Goal: Transaction & Acquisition: Obtain resource

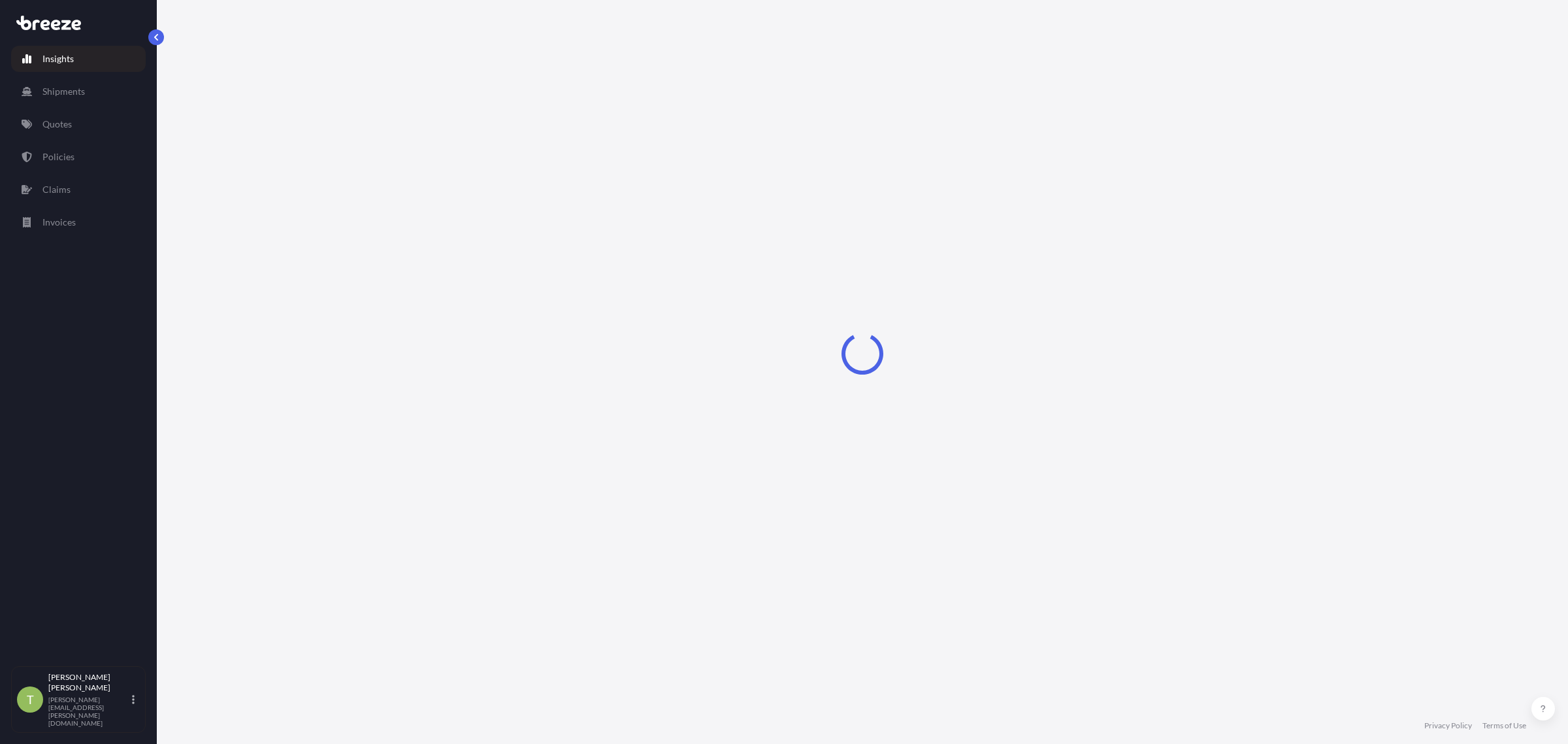
select select "2025"
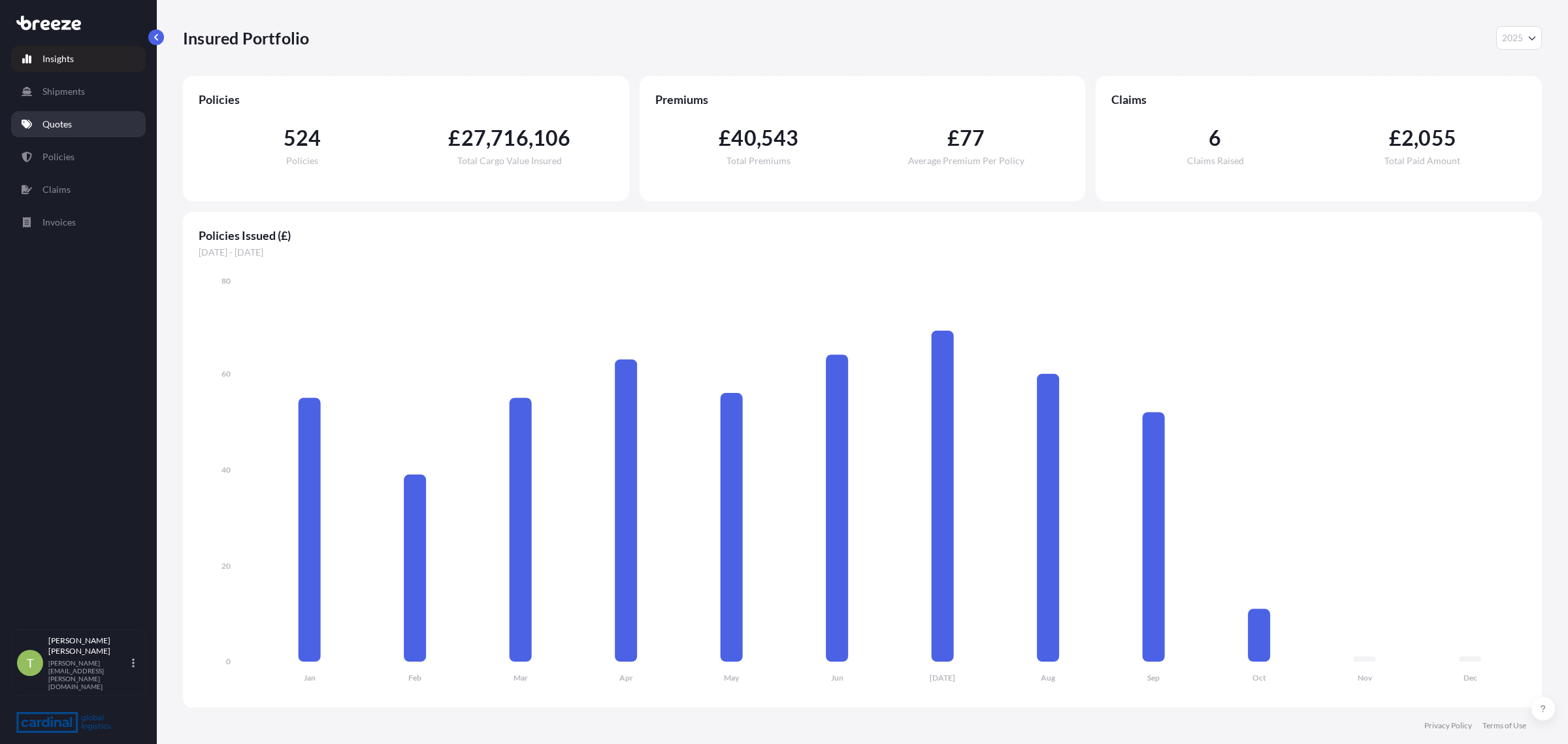
click at [50, 122] on p "Quotes" at bounding box center [57, 125] width 30 height 13
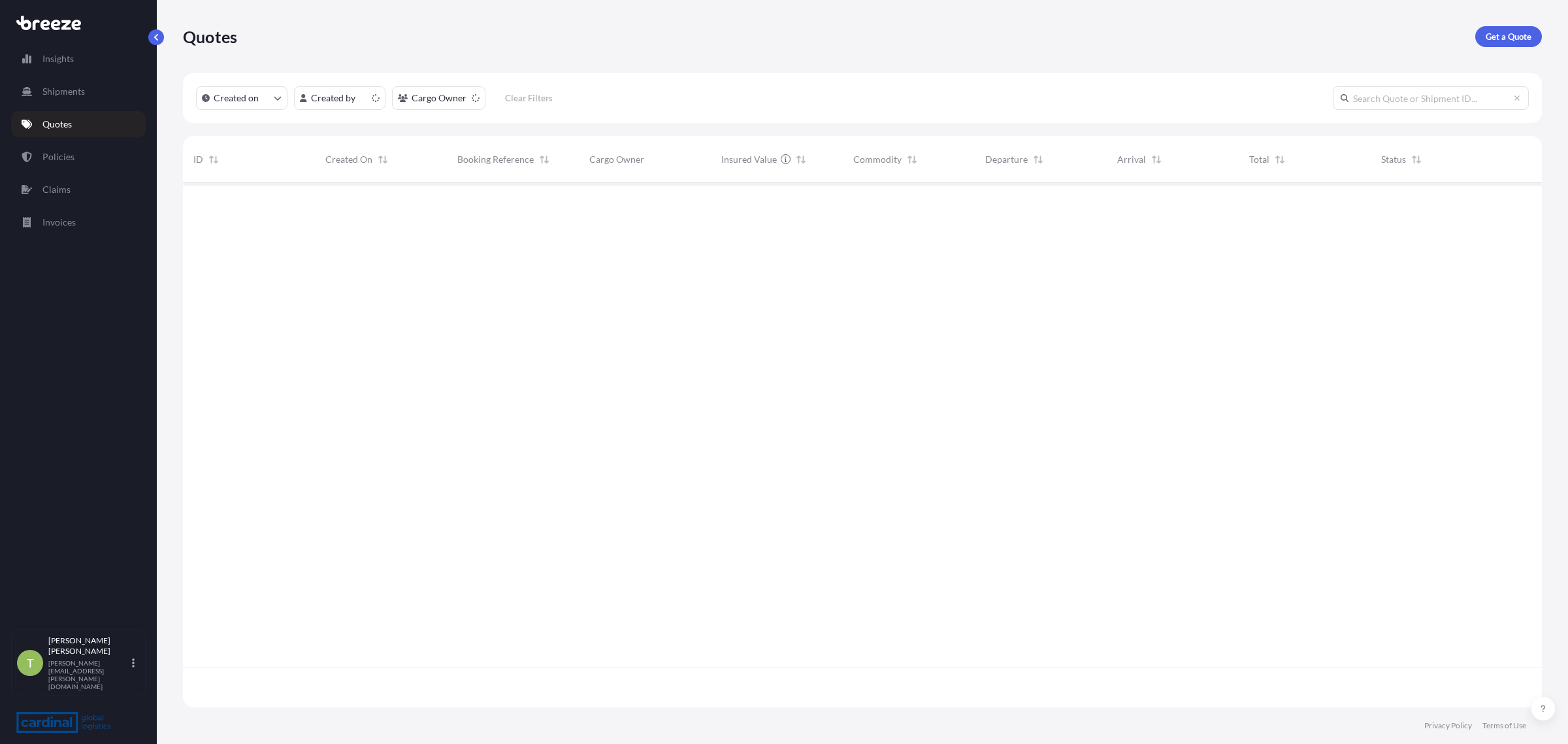
scroll to position [520, 1347]
click at [1514, 35] on p "Get a Quote" at bounding box center [1509, 36] width 46 height 13
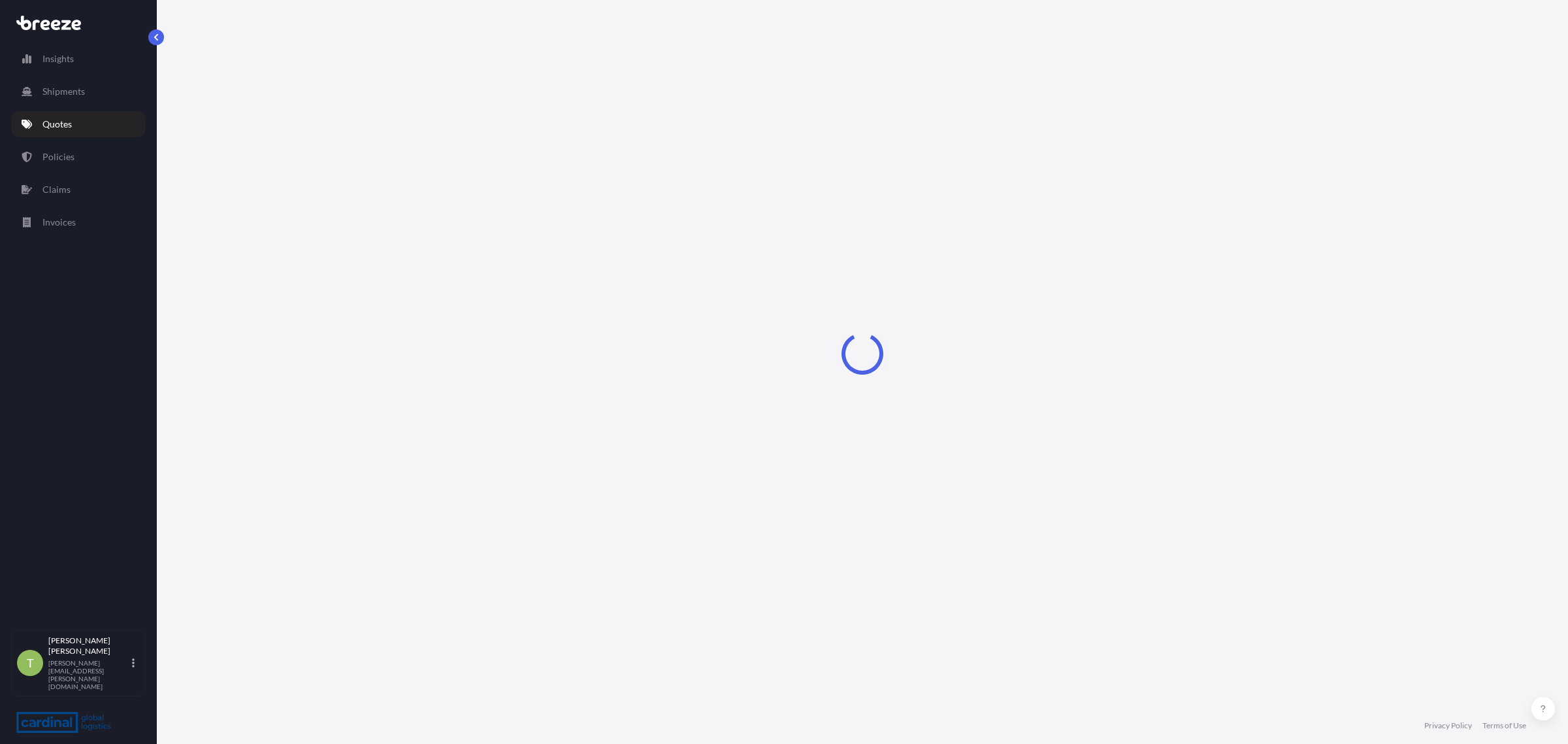
select select "Sea"
select select "1"
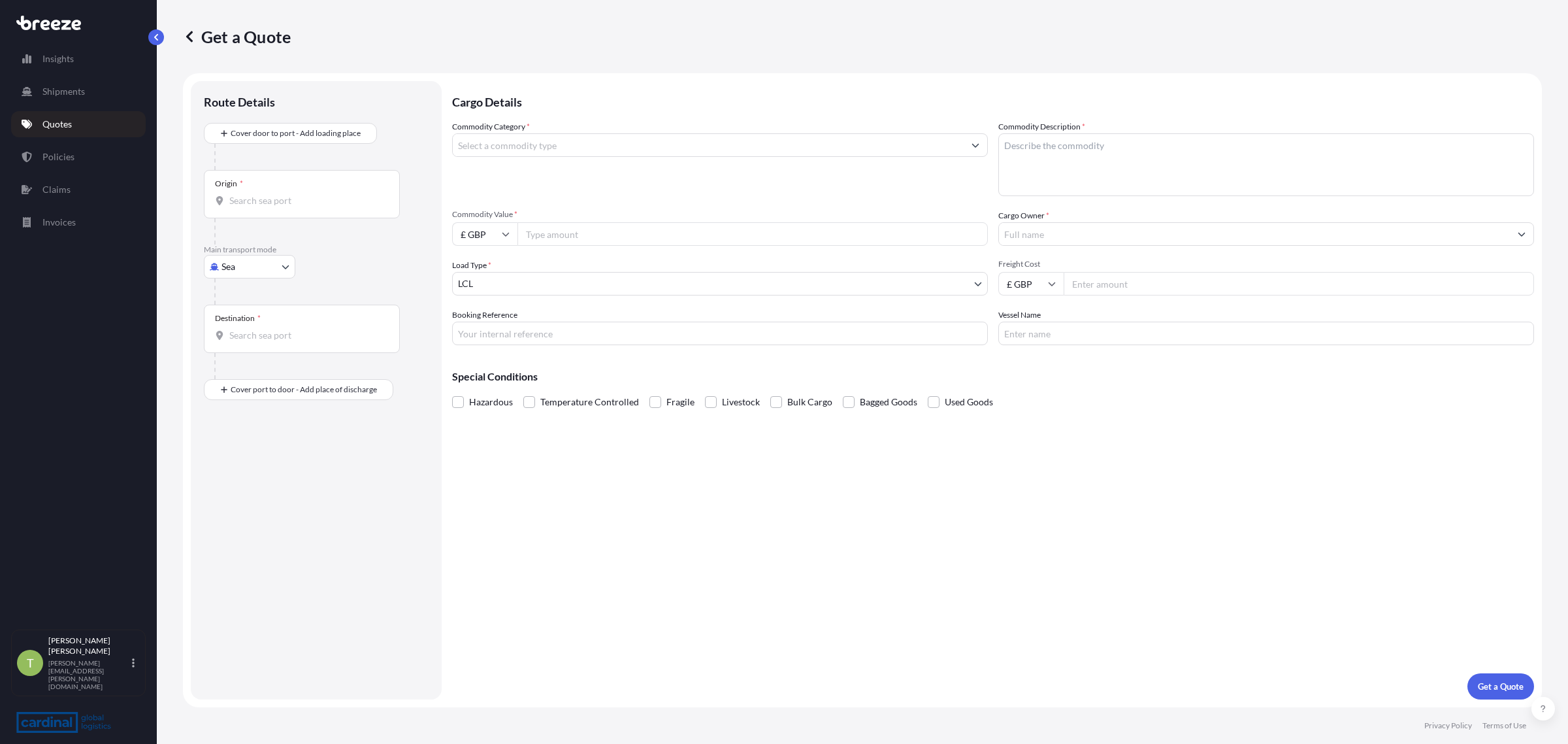
click at [248, 276] on body "Insights Shipments Quotes Policies Claims Invoices T [PERSON_NAME] [PERSON_NAME…" at bounding box center [784, 372] width 1568 height 744
click at [246, 348] on span "Road" at bounding box center [240, 348] width 21 height 13
select select "Road"
click at [252, 153] on input "Origin *" at bounding box center [306, 159] width 154 height 13
click at [269, 165] on input "Origin * Please select an origin" at bounding box center [306, 159] width 154 height 13
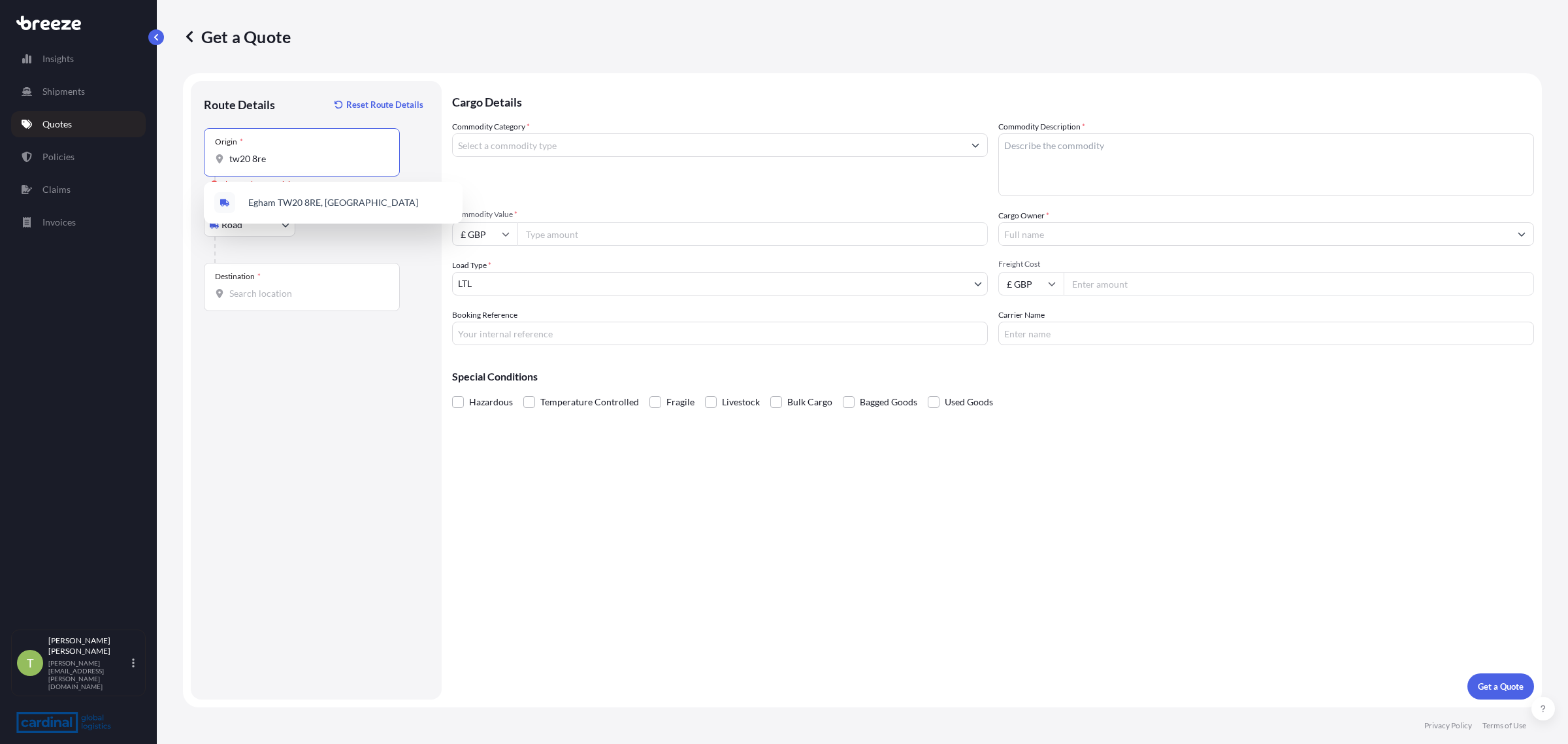
click at [206, 427] on div "Route Details Reset Route Details Place of loading Road Road Rail Origin * tw20…" at bounding box center [316, 389] width 224 height 592
click at [279, 157] on input "tw20 8re" at bounding box center [306, 159] width 154 height 13
click at [288, 197] on span "Egham TW20 8RE, [GEOGRAPHIC_DATA]" at bounding box center [333, 202] width 170 height 13
type input "Egham TW20 8RE, [GEOGRAPHIC_DATA]"
click at [265, 285] on div "Destination *" at bounding box center [302, 287] width 196 height 48
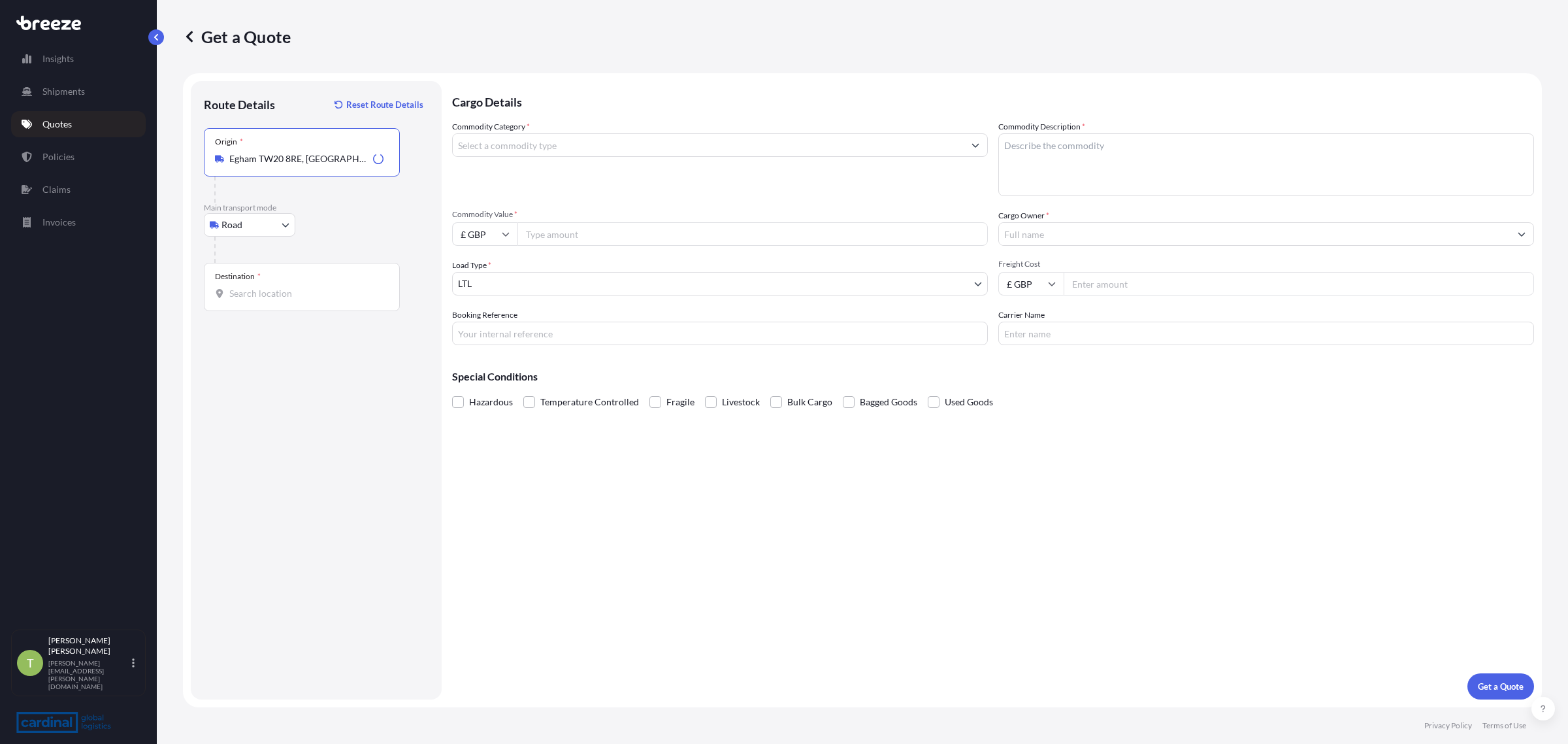
click at [265, 287] on input "Destination *" at bounding box center [306, 293] width 154 height 13
click at [252, 290] on input "ec3v 1ab" at bounding box center [306, 293] width 154 height 13
click at [279, 297] on input "ec3v1ab" at bounding box center [306, 293] width 154 height 13
drag, startPoint x: 292, startPoint y: 294, endPoint x: 89, endPoint y: 292, distance: 203.0
click at [89, 292] on div "Insights Shipments Quotes Policies Claims Invoices T [PERSON_NAME] [PERSON_NAME…" at bounding box center [784, 372] width 1568 height 744
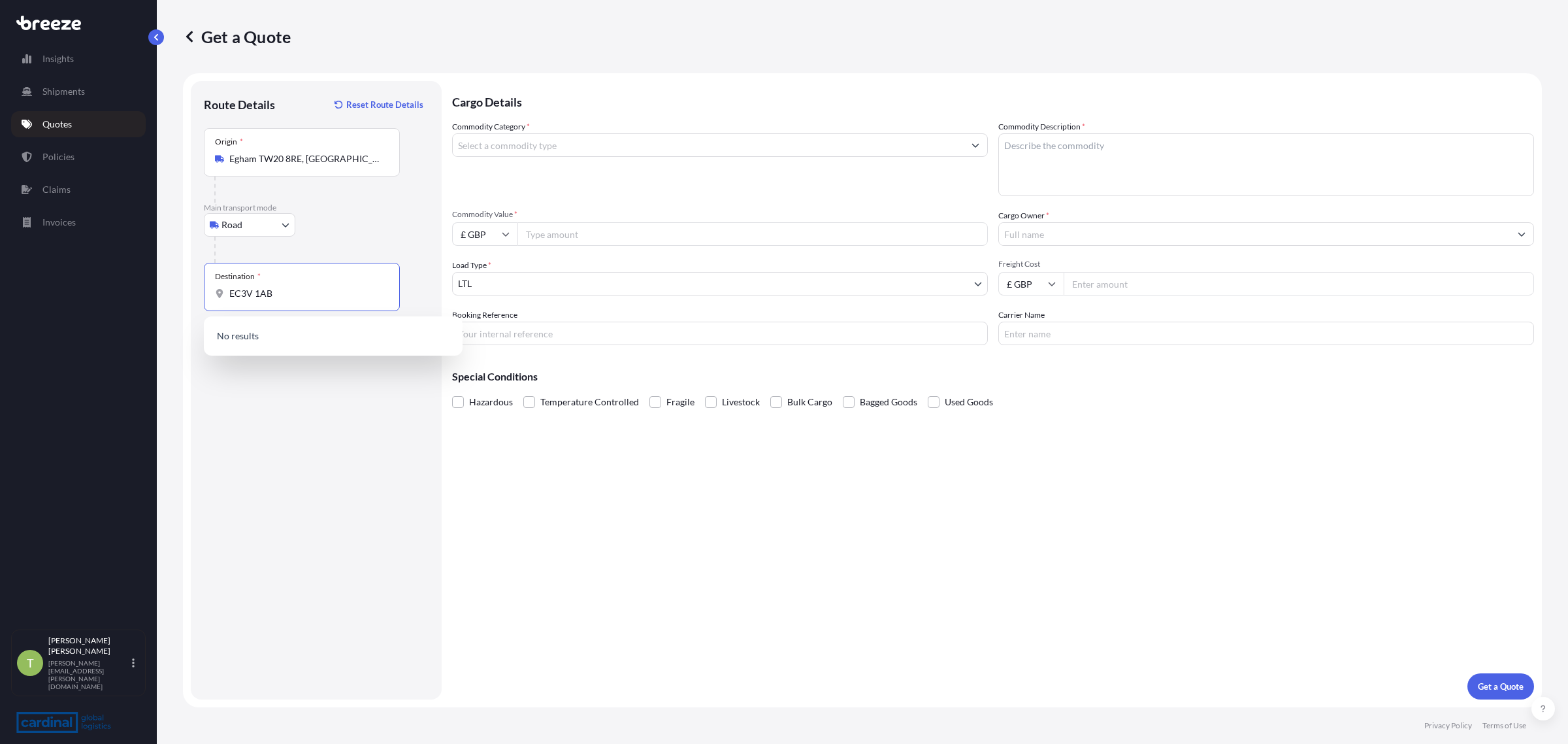
click at [258, 294] on input "EC3V 1AB" at bounding box center [306, 293] width 154 height 13
click at [255, 292] on input "EC3V 1AB" at bounding box center [306, 293] width 154 height 13
click at [272, 287] on input "EC3V1AB" at bounding box center [306, 293] width 154 height 13
type input "London EC3V, [GEOGRAPHIC_DATA]"
click at [536, 226] on input "Commodity Value *" at bounding box center [752, 234] width 471 height 24
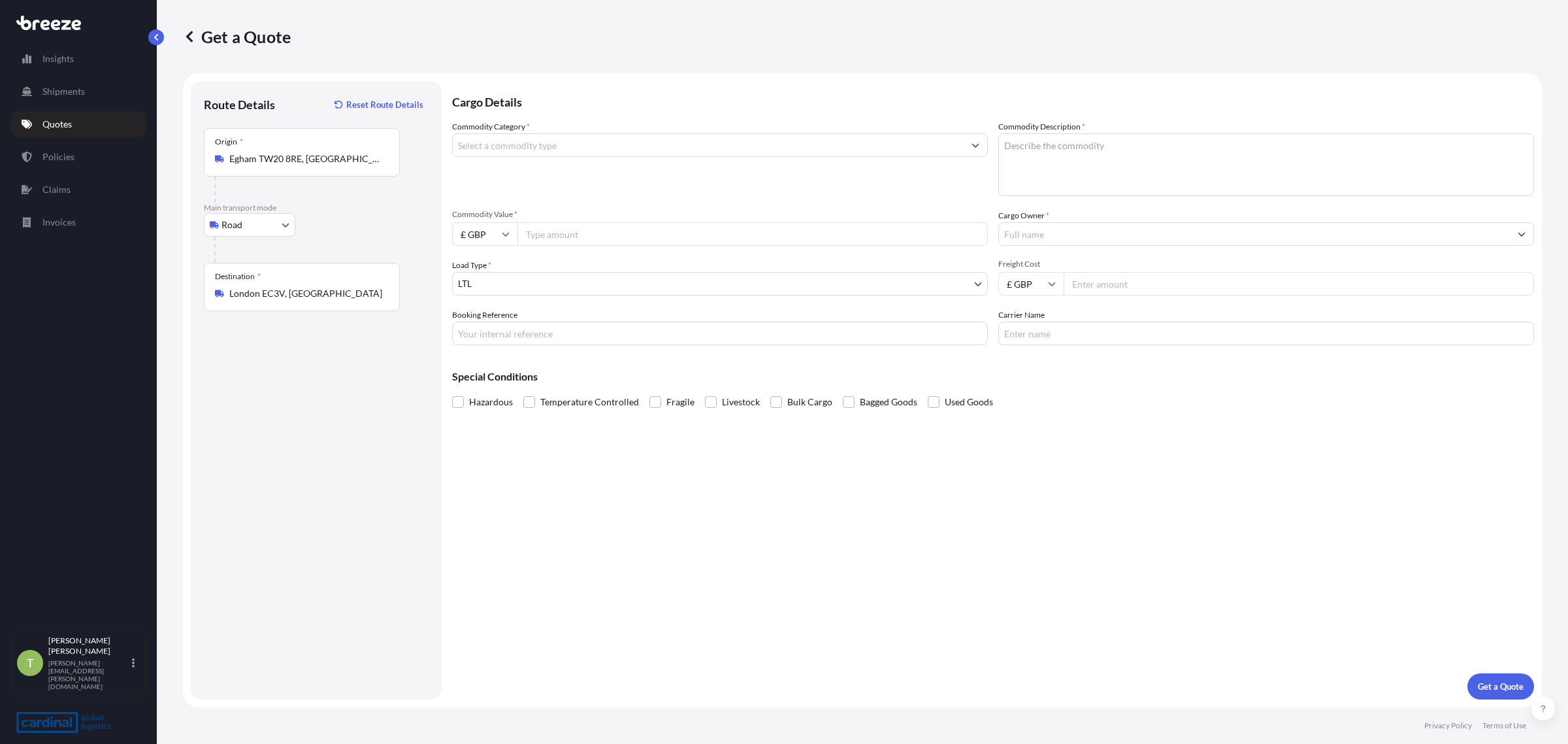
click at [489, 279] on body "5 options available. Insights Shipments Quotes Policies Claims Invoices T [PERS…" at bounding box center [784, 372] width 1568 height 744
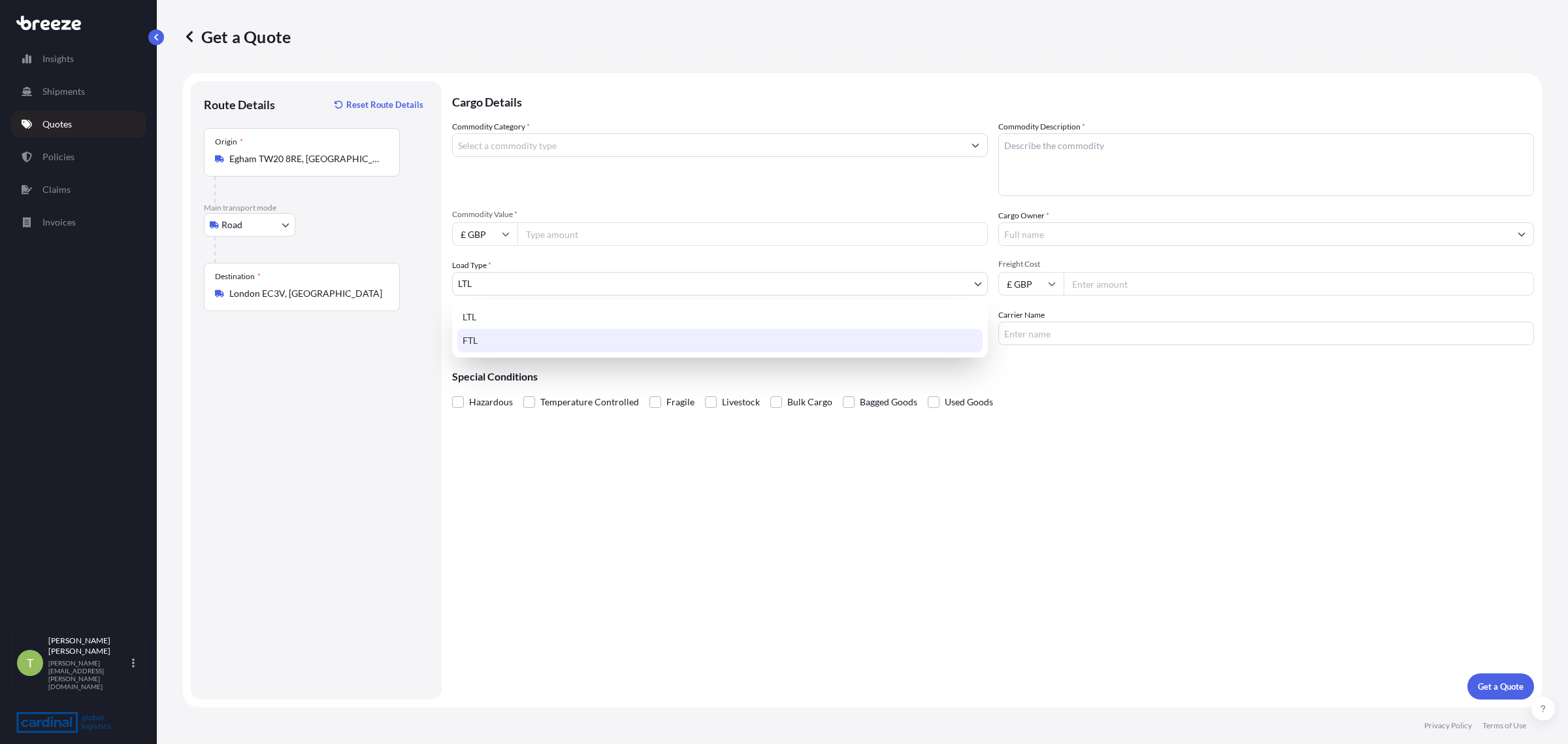
click at [490, 339] on div "FTL" at bounding box center [720, 340] width 525 height 24
select select "2"
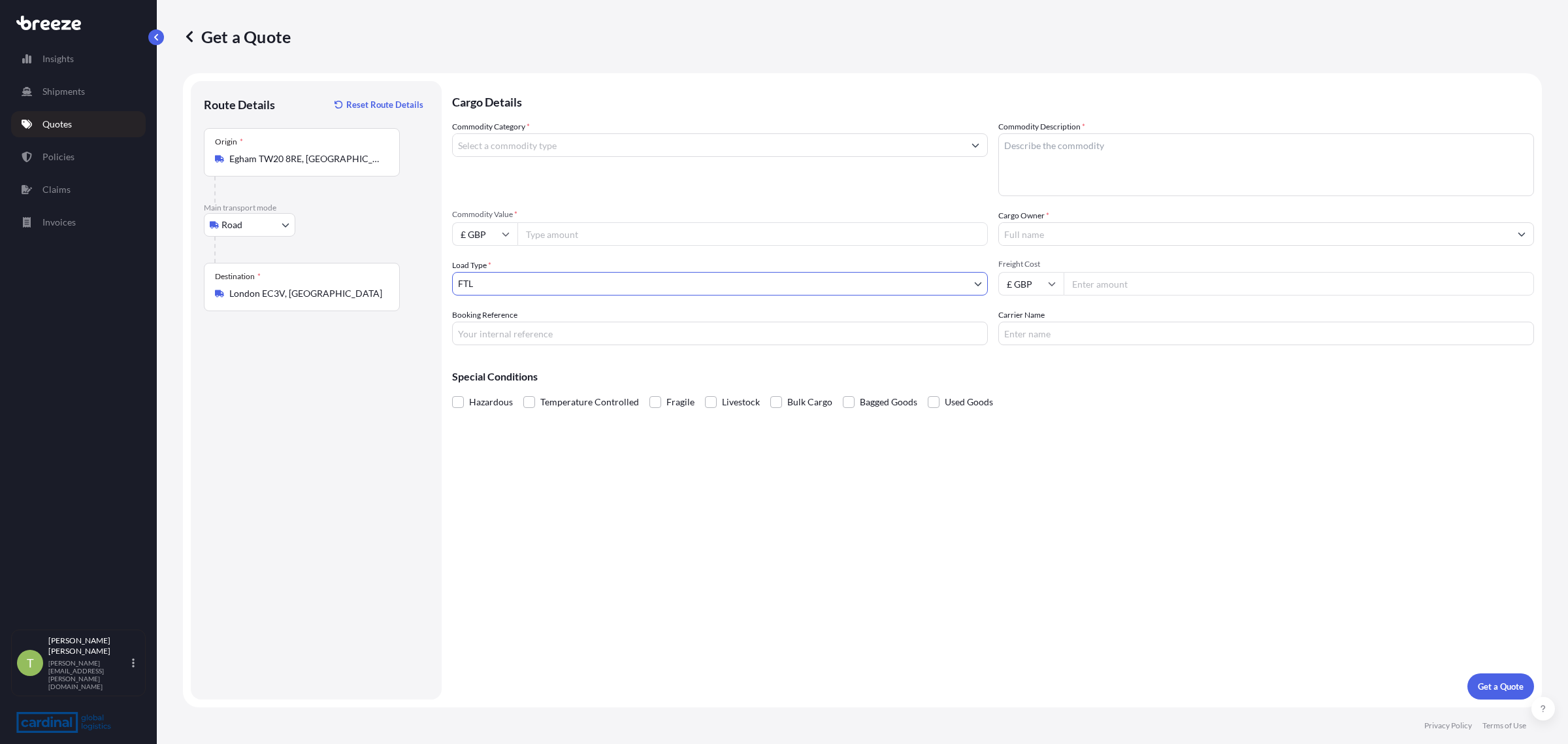
click at [533, 231] on input "Commodity Value *" at bounding box center [752, 234] width 471 height 24
drag, startPoint x: 584, startPoint y: 240, endPoint x: 403, endPoint y: 234, distance: 181.1
click at [403, 234] on form "Route Details Reset Route Details Place of loading Road Road Rail Origin * [GEO…" at bounding box center [863, 389] width 1359 height 634
paste input "9956.62"
type input "9956.62"
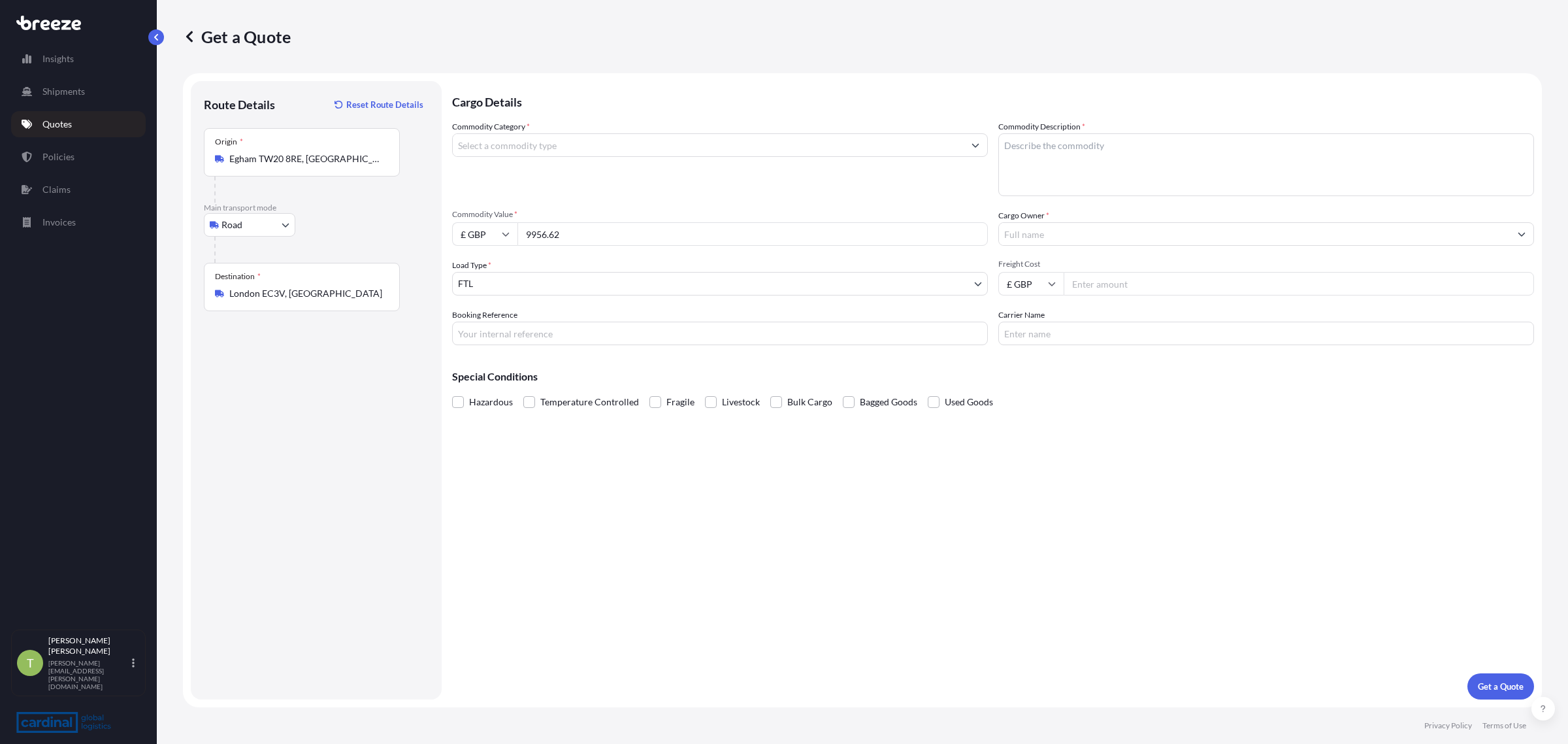
click at [561, 151] on input "Commodity Category *" at bounding box center [707, 145] width 511 height 24
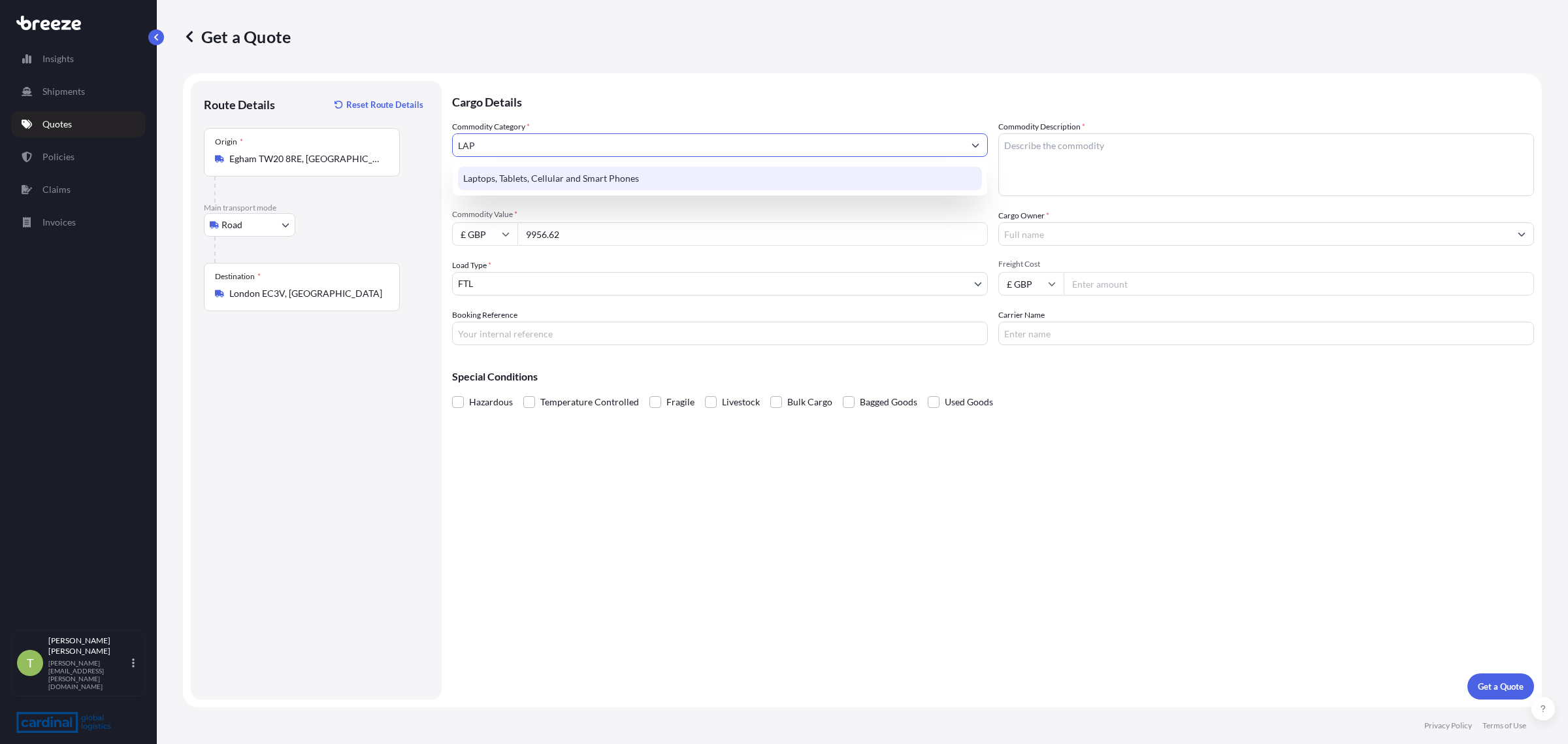
click at [536, 170] on div "Laptops, Tablets, Cellular and Smart Phones" at bounding box center [720, 178] width 524 height 24
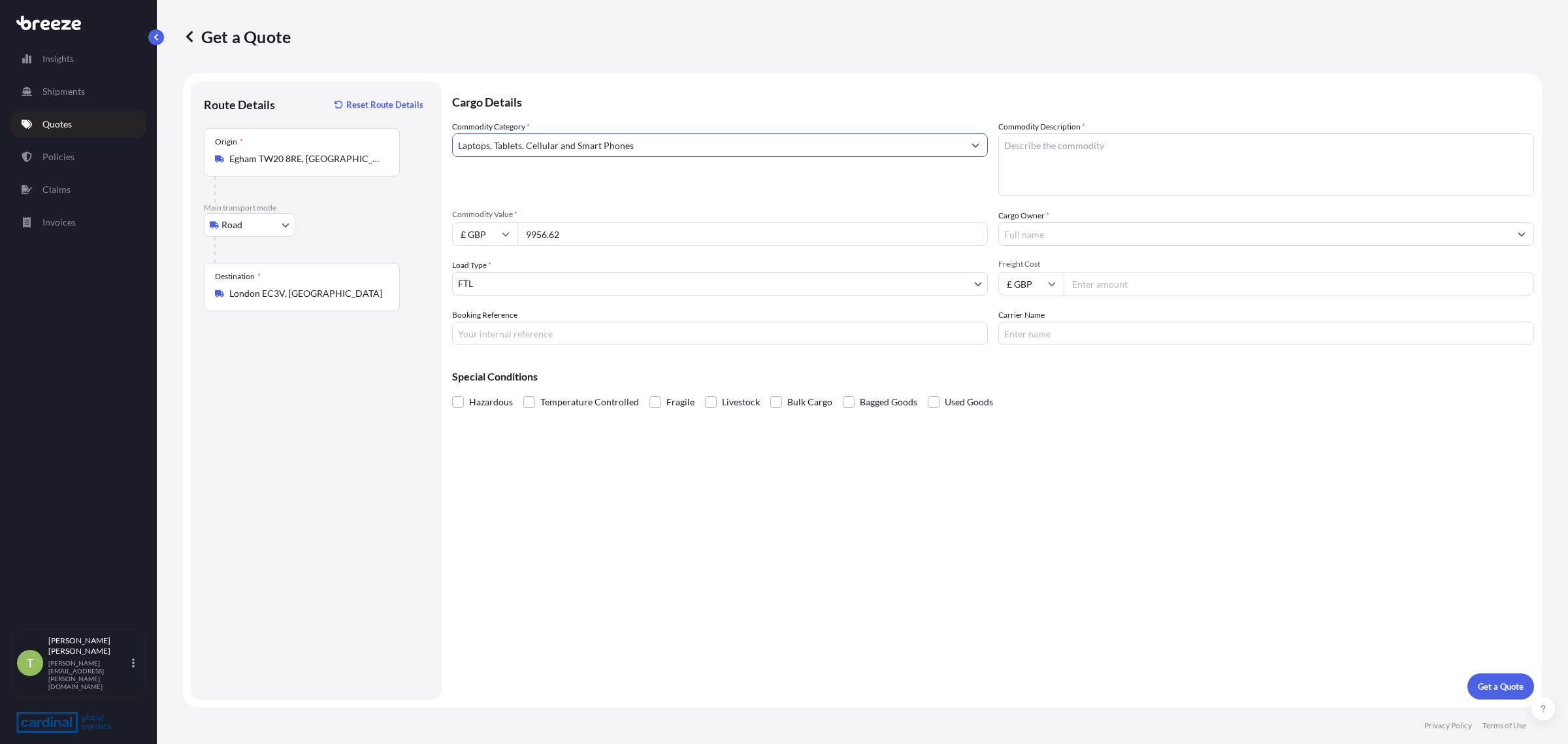
type input "Laptops, Tablets, Cellular and Smart Phones"
click at [1039, 170] on textarea "Commodity Description *" at bounding box center [1265, 164] width 536 height 62
type textarea "AV Kit"
click at [1033, 249] on div "Commodity Category * Laptops, Tablets, Cellular and Smart Phones Commodity Desc…" at bounding box center [993, 232] width 1082 height 224
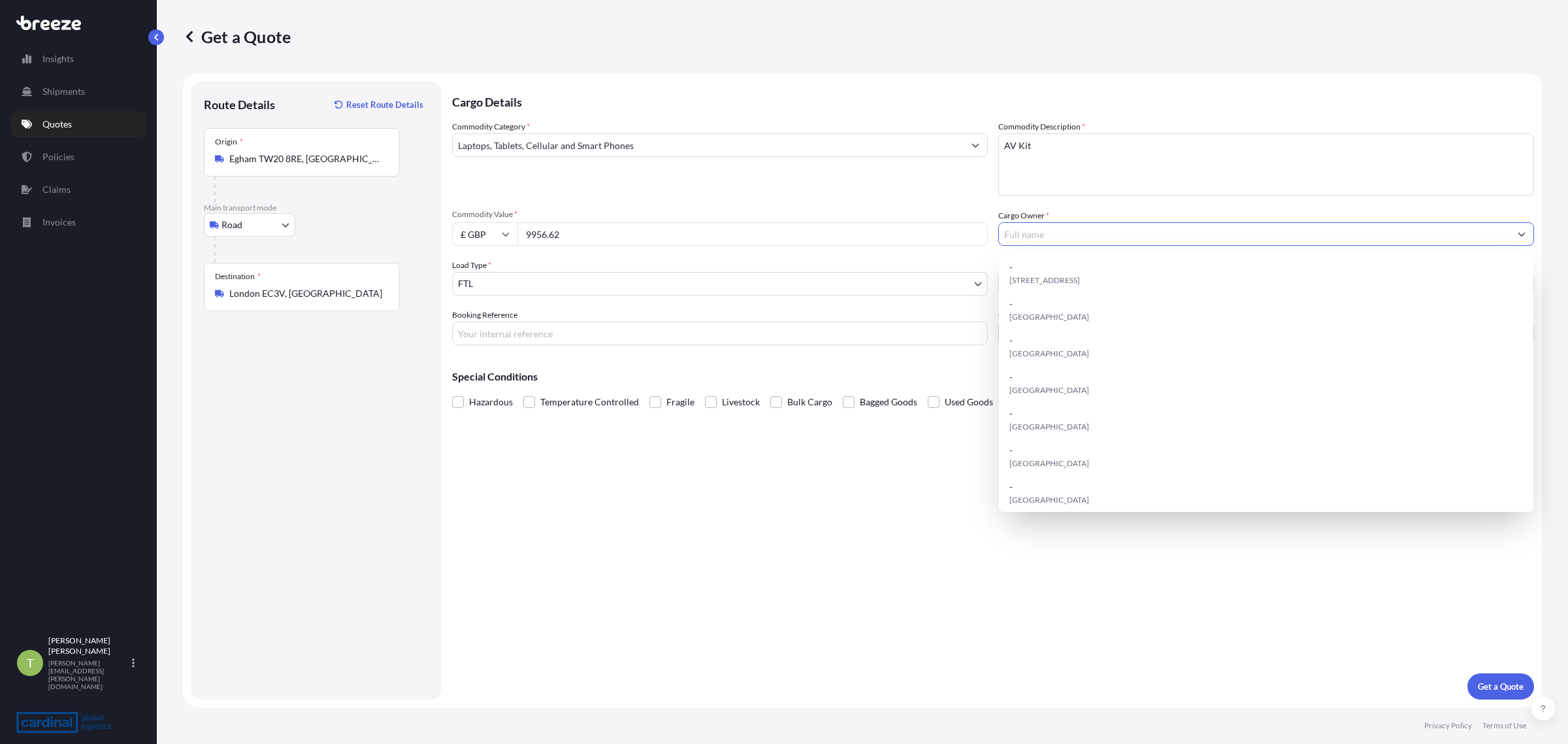
click at [1032, 239] on input "Cargo Owner *" at bounding box center [1254, 234] width 511 height 24
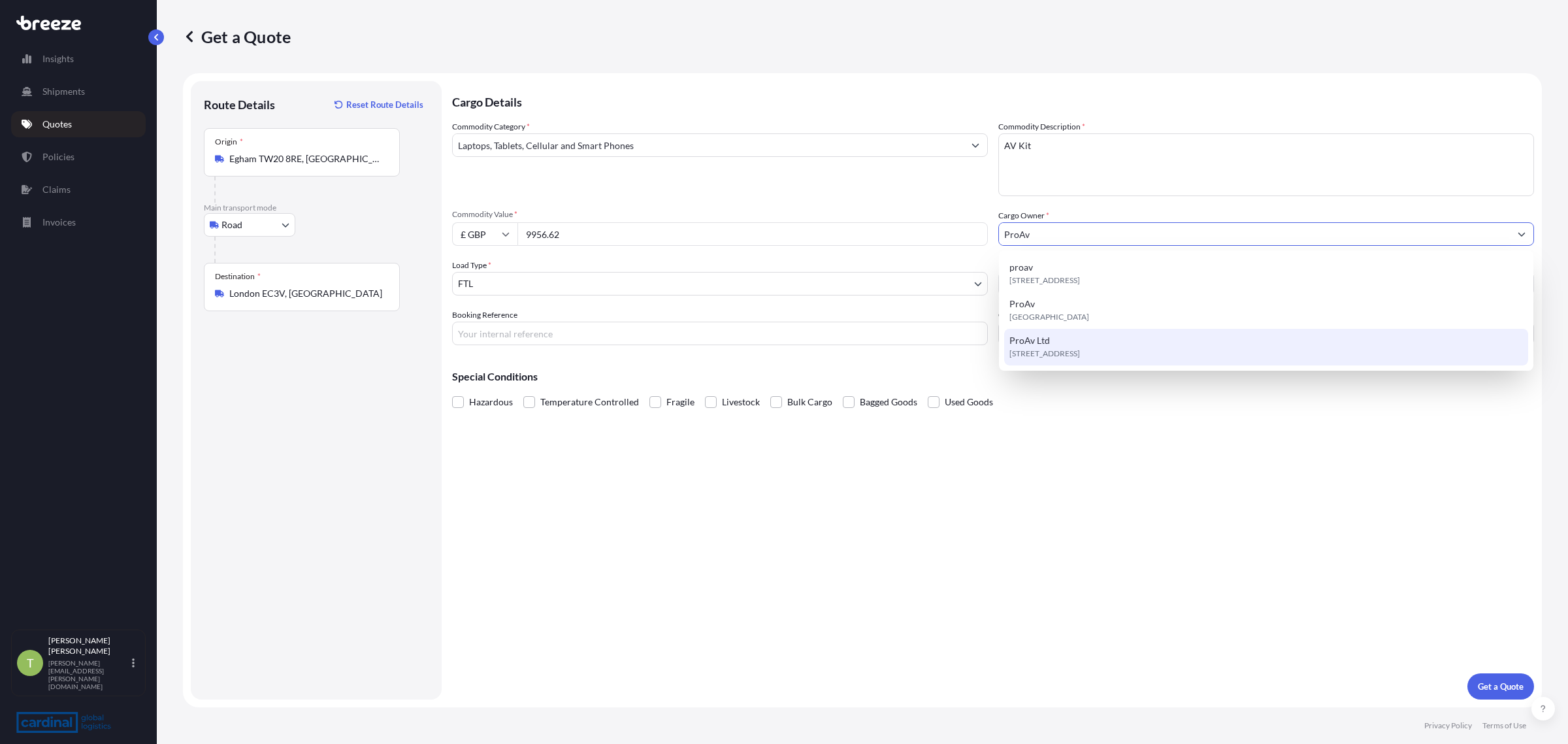
click at [1068, 339] on div "ProAv Ltd [STREET_ADDRESS]" at bounding box center [1265, 347] width 524 height 36
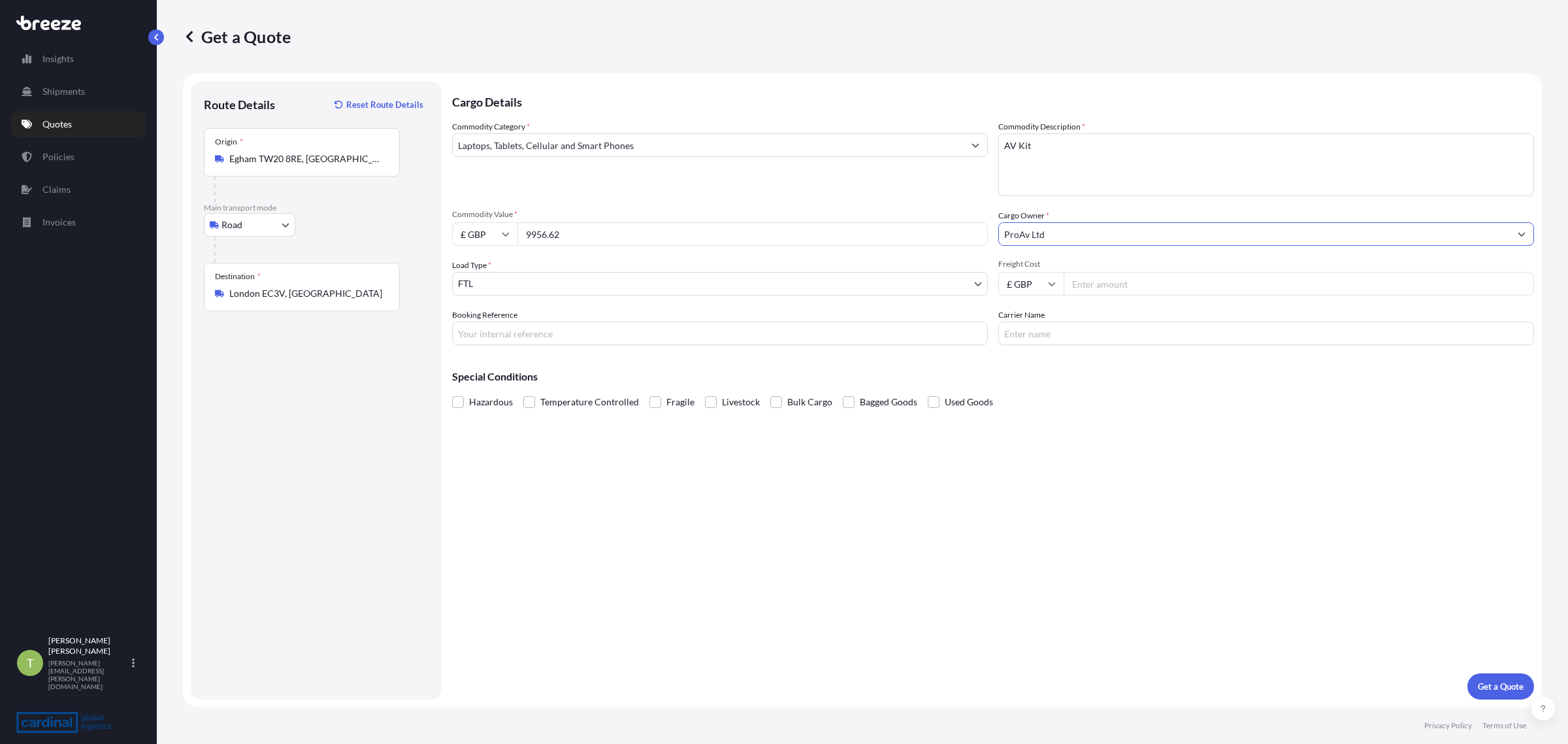
type input "ProAv Ltd"
click at [1097, 291] on input "Freight Cost" at bounding box center [1299, 284] width 471 height 24
type input "490"
click at [1513, 686] on p "Get a Quote" at bounding box center [1501, 686] width 46 height 13
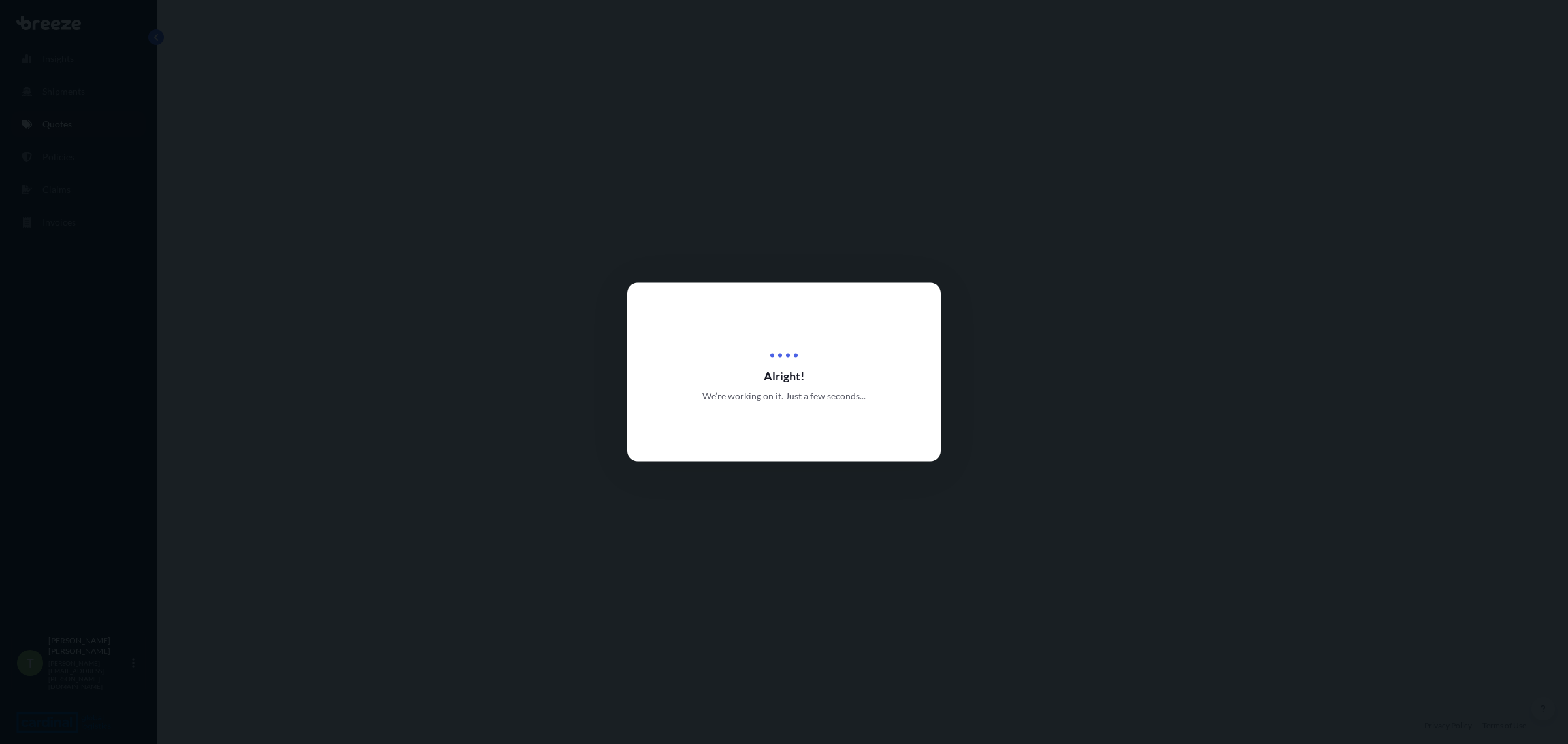
select select "Road"
select select "2"
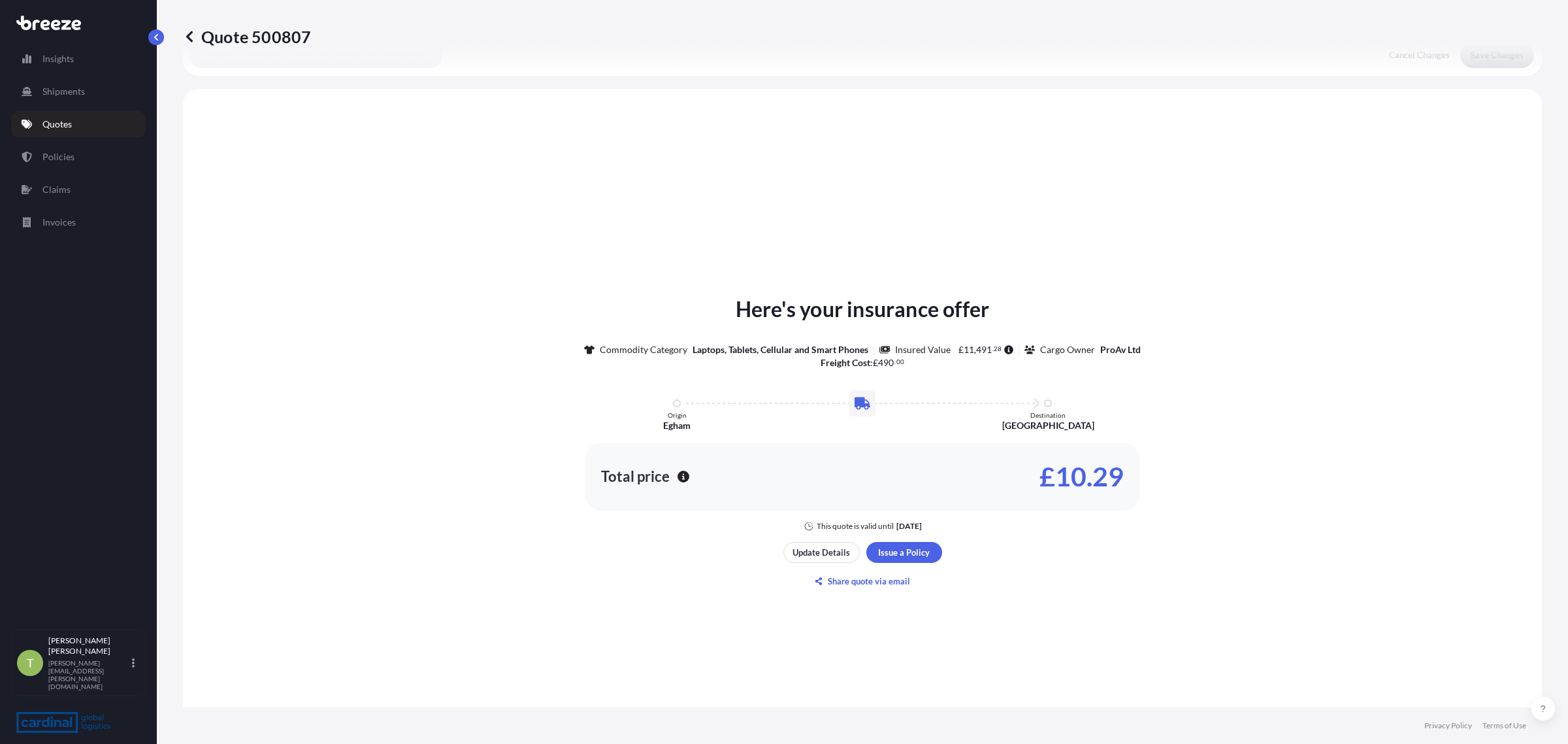
scroll to position [393, 0]
